Goal: Transaction & Acquisition: Purchase product/service

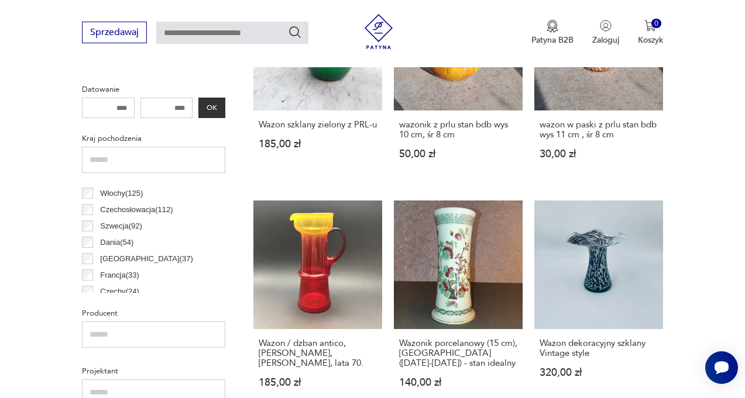
scroll to position [47, 0]
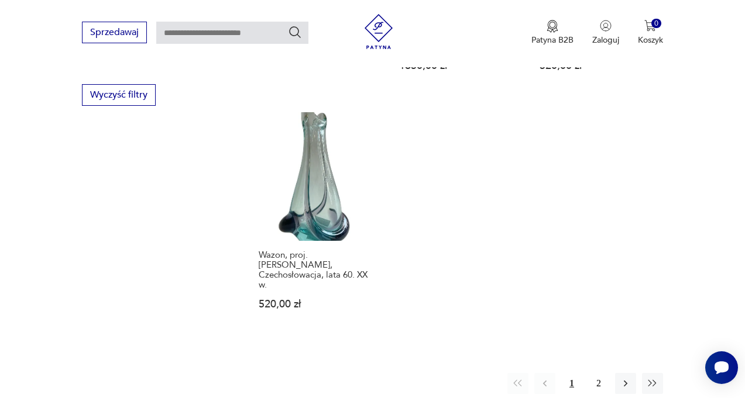
scroll to position [1656, 0]
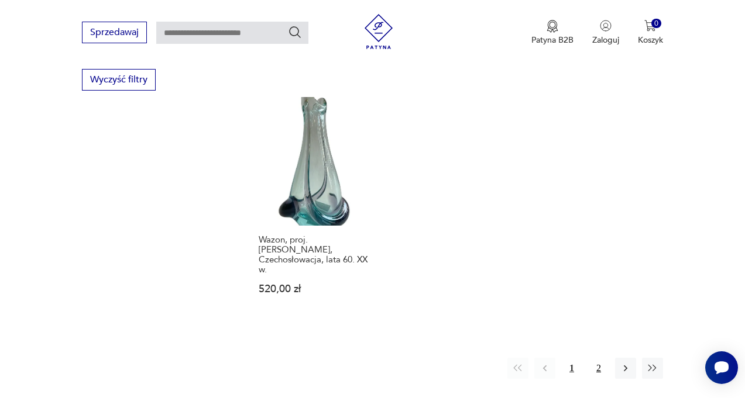
click at [598, 358] on button "2" at bounding box center [598, 368] width 21 height 21
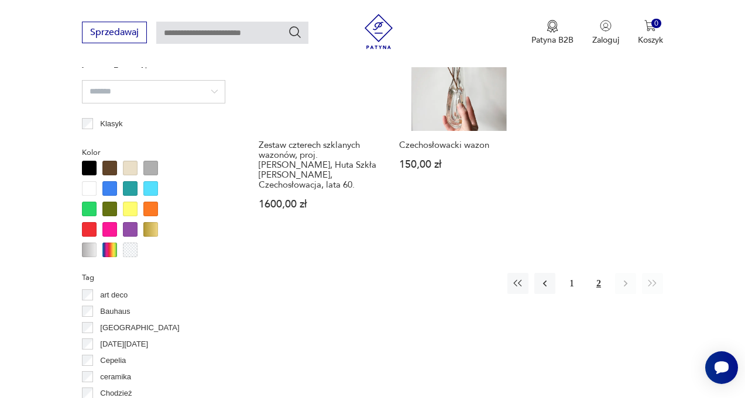
scroll to position [1012, 0]
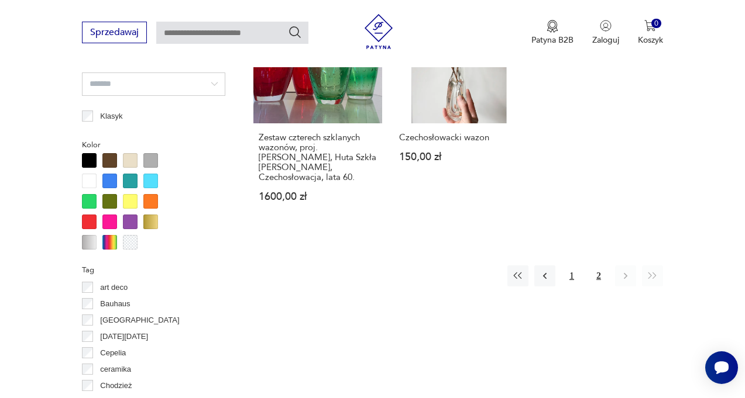
click at [568, 267] on button "1" at bounding box center [571, 276] width 21 height 21
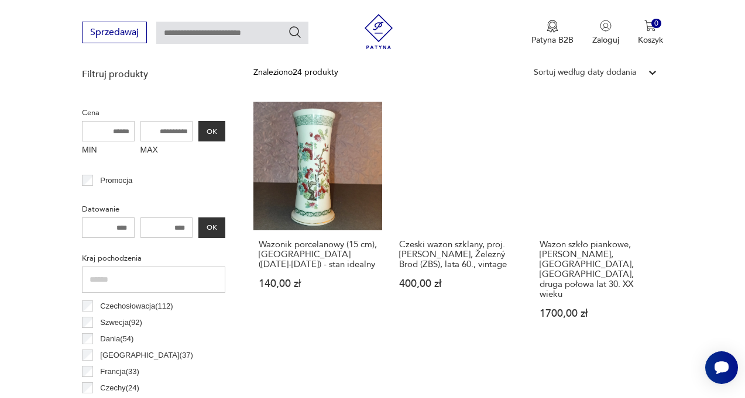
scroll to position [428, 0]
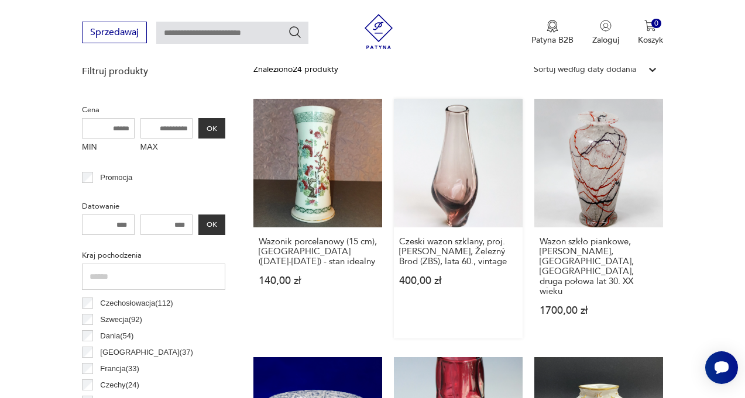
click at [473, 166] on link "Czeski wazon szklany, proj. [PERSON_NAME], Železný Brod (ZBS), lata 60., vintag…" at bounding box center [458, 219] width 129 height 240
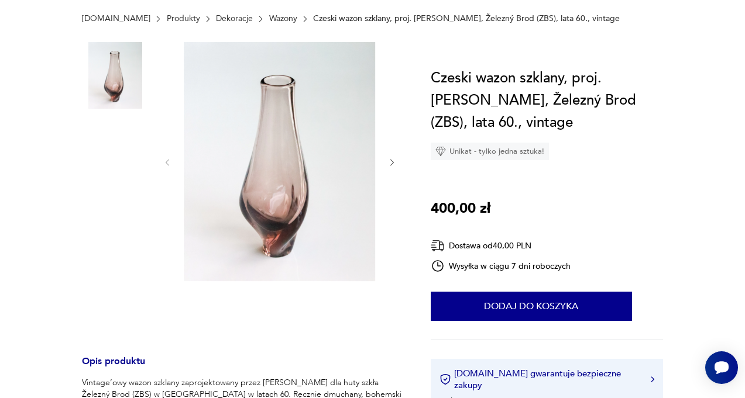
scroll to position [71, 0]
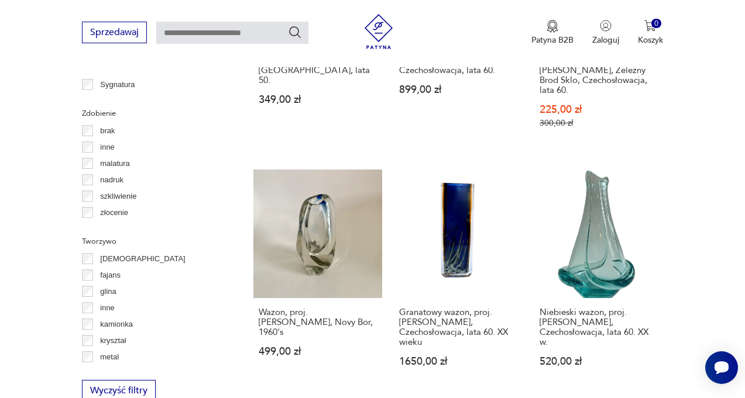
scroll to position [1346, 0]
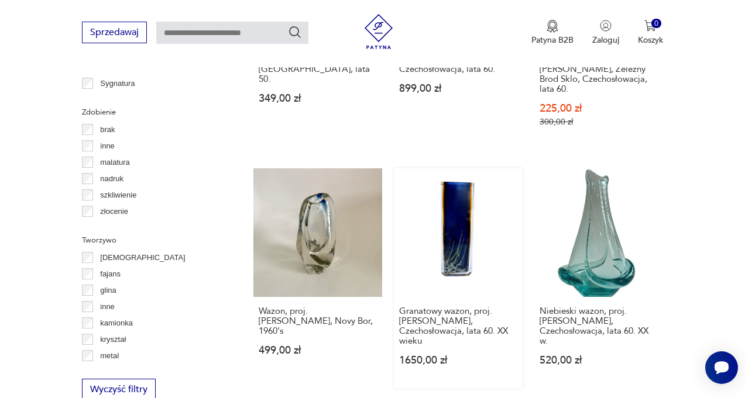
click at [456, 185] on link "Granatowy wazon, proj. [PERSON_NAME], Czechosłowacja, lata 60. XX wieku 1650,00…" at bounding box center [458, 278] width 129 height 220
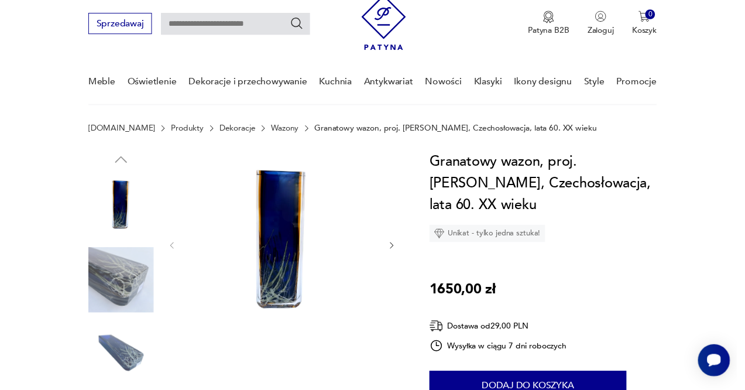
scroll to position [58, 0]
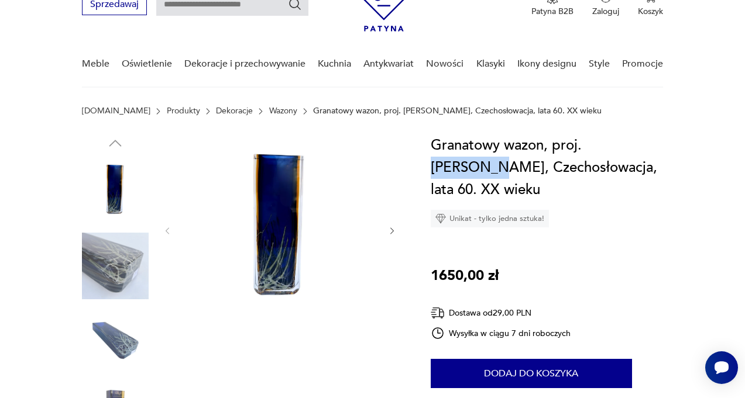
drag, startPoint x: 586, startPoint y: 143, endPoint x: 652, endPoint y: 145, distance: 65.5
click at [645, 145] on h1 "Granatowy wazon, proj. [PERSON_NAME], Czechosłowacja, lata 60. XX wieku" at bounding box center [546, 168] width 232 height 67
drag, startPoint x: 587, startPoint y: 142, endPoint x: 659, endPoint y: 148, distance: 72.2
click at [659, 148] on h1 "Granatowy wazon, proj. [PERSON_NAME], Czechosłowacja, lata 60. XX wieku" at bounding box center [546, 168] width 232 height 67
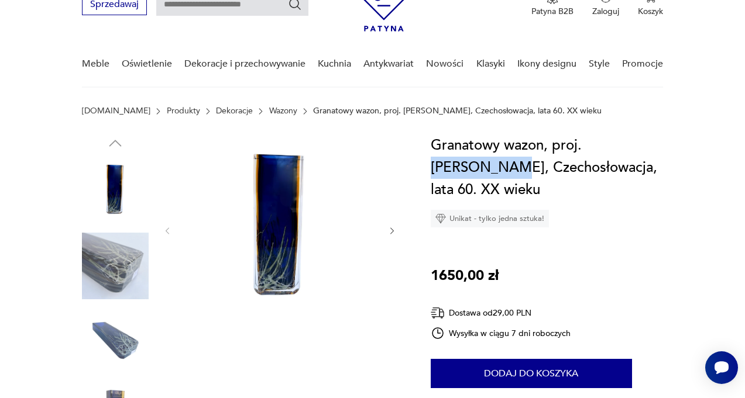
copy h1 "[PERSON_NAME]"
